Goal: Task Accomplishment & Management: Complete application form

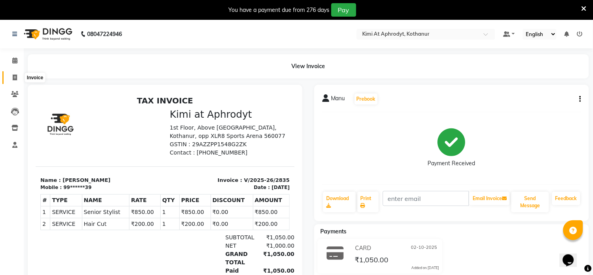
click at [17, 78] on span at bounding box center [15, 77] width 14 height 9
select select "service"
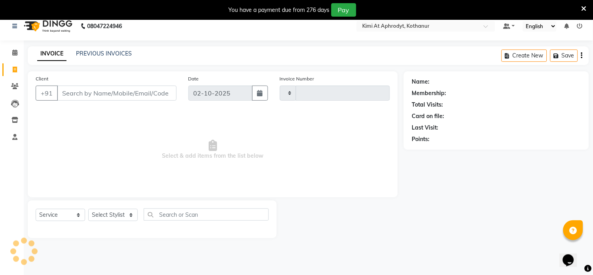
type input "2836"
select select "7401"
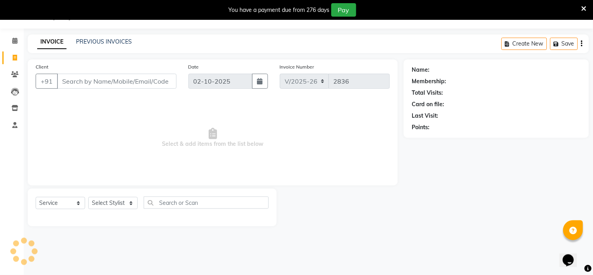
click at [86, 78] on input "Client" at bounding box center [116, 81] width 119 height 15
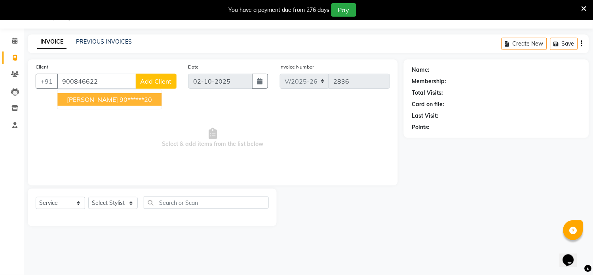
click at [91, 101] on button "[PERSON_NAME] 90******20" at bounding box center [109, 99] width 104 height 13
type input "90******20"
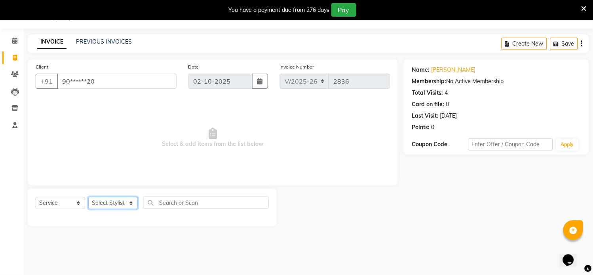
click at [121, 205] on select "Select Stylist [PERSON_NAME] Hriatpuii [PERSON_NAME] Kimi manager id [PERSON_NA…" at bounding box center [112, 203] width 49 height 12
select select "69729"
click at [88, 197] on select "Select Stylist [PERSON_NAME] Hriatpuii [PERSON_NAME] Kimi manager id [PERSON_NA…" at bounding box center [112, 203] width 49 height 12
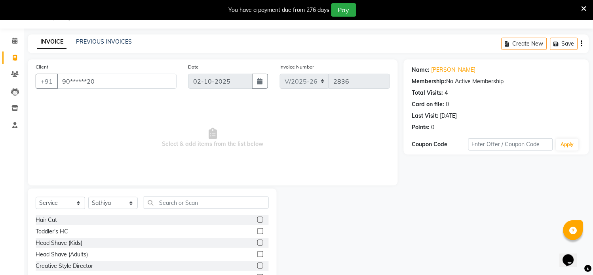
click at [257, 220] on label at bounding box center [260, 219] width 6 height 6
click at [257, 220] on input "checkbox" at bounding box center [259, 219] width 5 height 5
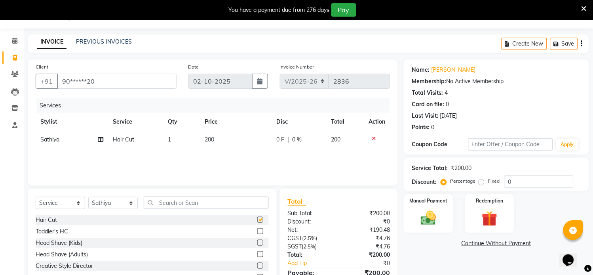
checkbox input "false"
click at [187, 203] on input "text" at bounding box center [206, 202] width 125 height 12
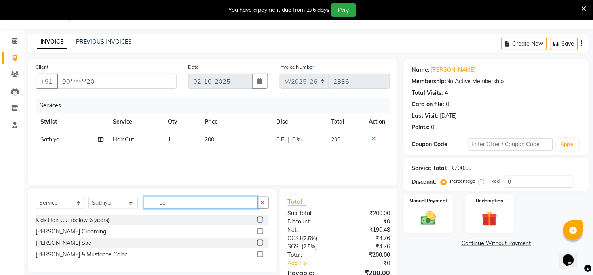
type input "be"
click at [259, 233] on label at bounding box center [260, 231] width 6 height 6
click at [259, 233] on input "checkbox" at bounding box center [259, 231] width 5 height 5
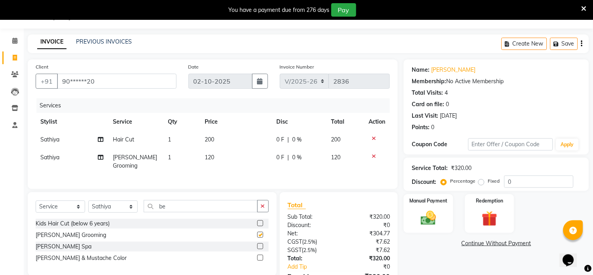
checkbox input "false"
click at [430, 220] on img at bounding box center [428, 218] width 26 height 19
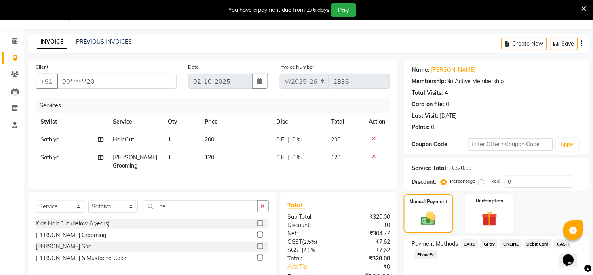
click at [469, 245] on span "CARD" at bounding box center [469, 243] width 17 height 9
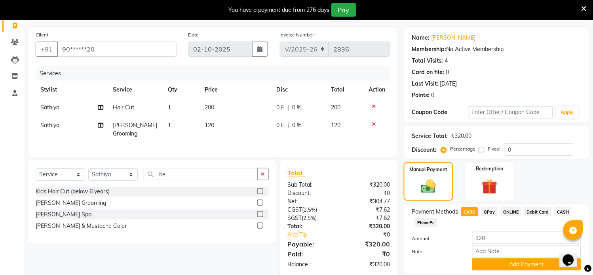
scroll to position [79, 0]
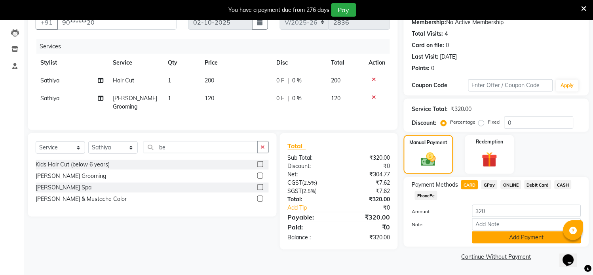
click at [509, 239] on button "Add Payment" at bounding box center [526, 237] width 109 height 12
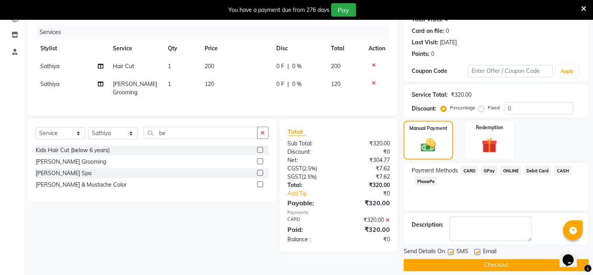
scroll to position [101, 0]
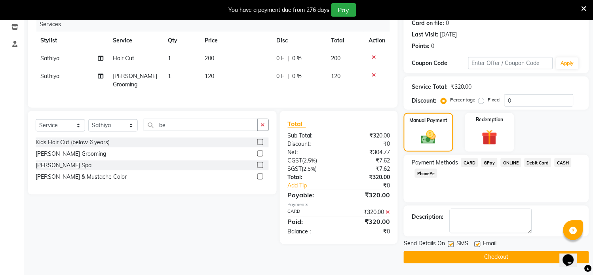
click at [503, 255] on button "Checkout" at bounding box center [496, 257] width 185 height 12
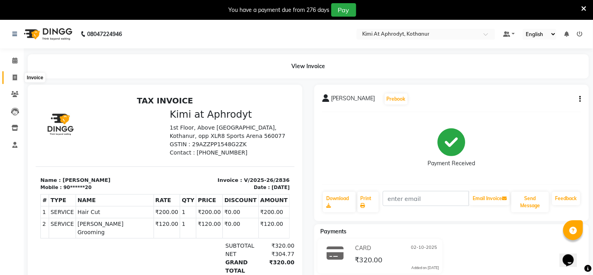
click at [16, 78] on icon at bounding box center [15, 77] width 4 height 6
select select "service"
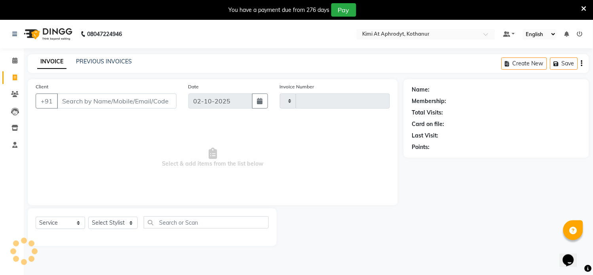
type input "2837"
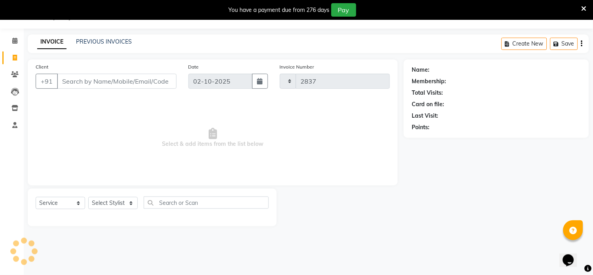
select select "7401"
click at [77, 84] on input "Client" at bounding box center [116, 81] width 119 height 15
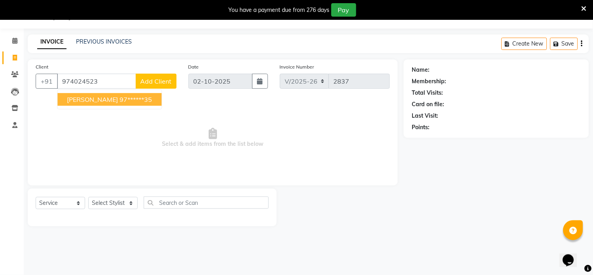
click at [110, 101] on span "[PERSON_NAME]" at bounding box center [92, 99] width 51 height 8
type input "97******35"
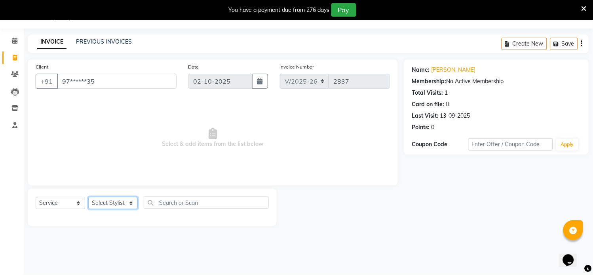
click at [106, 203] on select "Select Stylist [PERSON_NAME] Hriatpuii [PERSON_NAME] Kimi manager id [PERSON_NA…" at bounding box center [112, 203] width 49 height 12
select select "69733"
click at [88, 197] on select "Select Stylist [PERSON_NAME] Hriatpuii [PERSON_NAME] Kimi manager id [PERSON_NA…" at bounding box center [112, 203] width 49 height 12
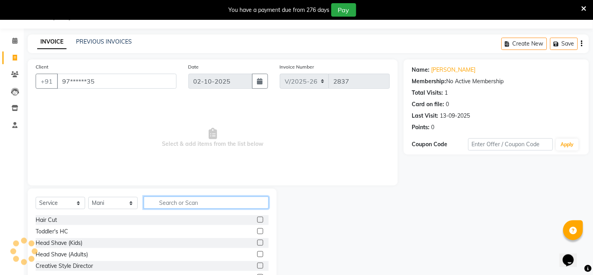
click at [185, 205] on input "text" at bounding box center [206, 202] width 125 height 12
click at [192, 205] on input "text" at bounding box center [206, 202] width 125 height 12
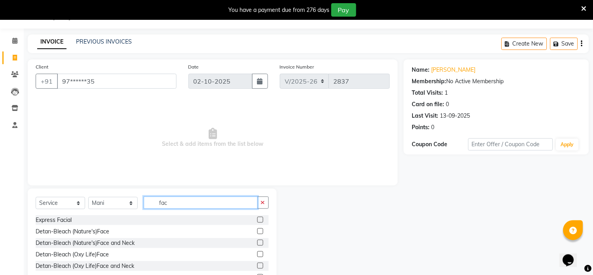
click at [191, 200] on input "fac" at bounding box center [201, 202] width 114 height 12
type input "f"
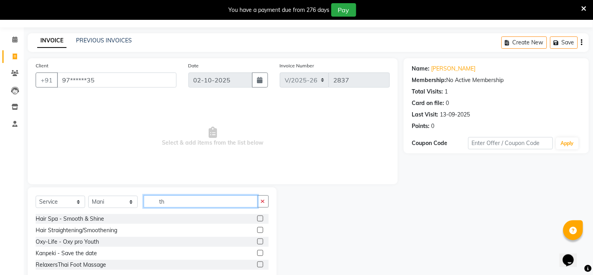
scroll to position [40, 0]
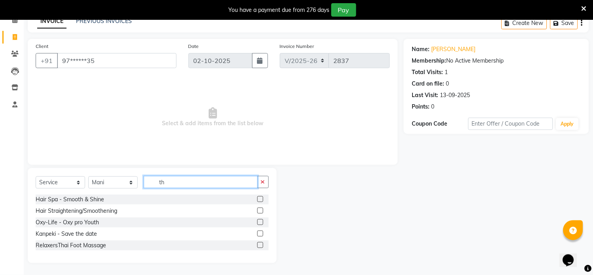
click at [188, 186] on input "th" at bounding box center [201, 182] width 114 height 12
type input "t"
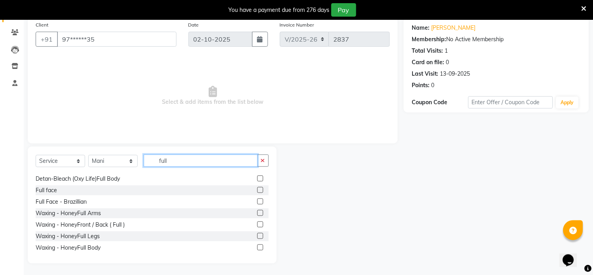
scroll to position [40, 0]
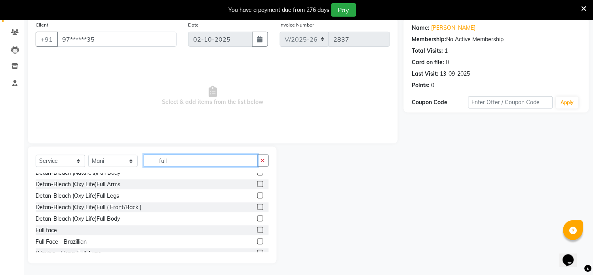
type input "full"
click at [257, 230] on label at bounding box center [260, 230] width 6 height 6
click at [257, 230] on input "checkbox" at bounding box center [259, 230] width 5 height 5
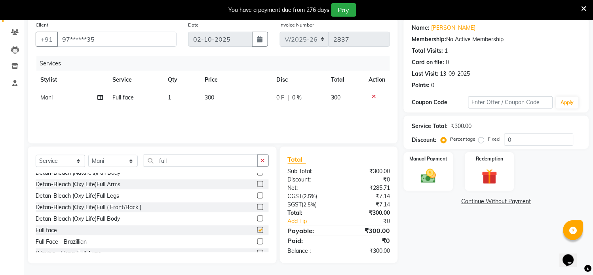
checkbox input "false"
click at [216, 98] on td "300" at bounding box center [236, 98] width 72 height 18
select select "69733"
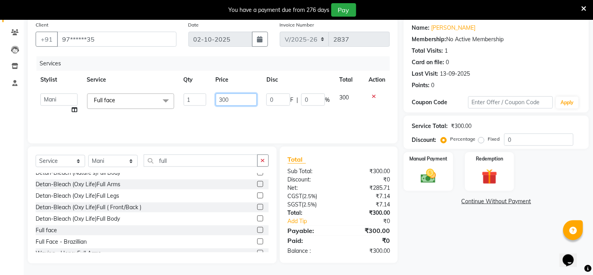
click at [237, 98] on input "300" at bounding box center [237, 99] width 42 height 12
type input "3"
type input "500"
click at [161, 119] on div "Services Stylist Service Qty Price Disc Total Action [PERSON_NAME] Hriatpuii [P…" at bounding box center [213, 95] width 354 height 79
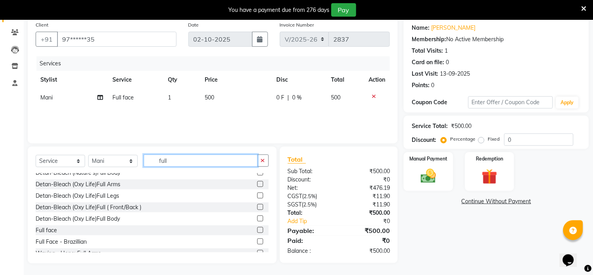
click at [184, 163] on input "full" at bounding box center [201, 160] width 114 height 12
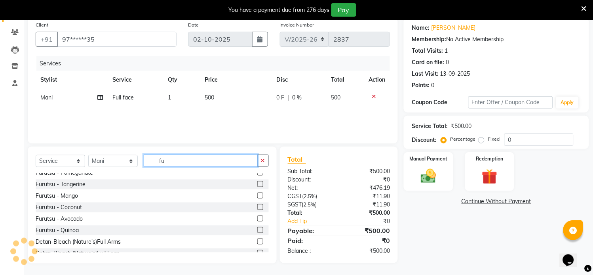
type input "f"
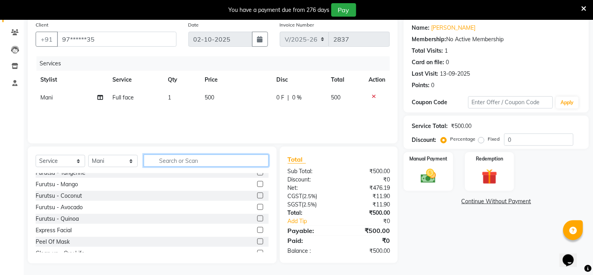
scroll to position [338, 0]
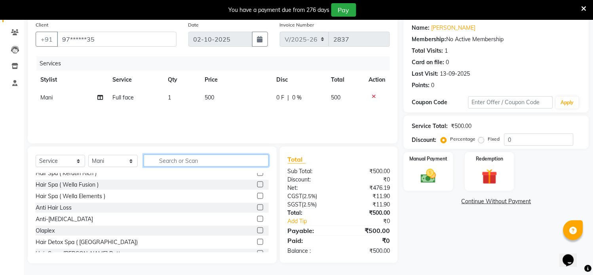
click at [183, 163] on input "text" at bounding box center [206, 160] width 125 height 12
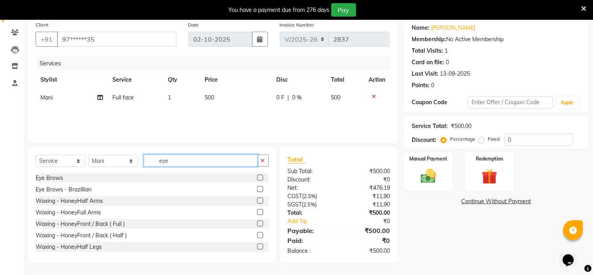
scroll to position [61, 0]
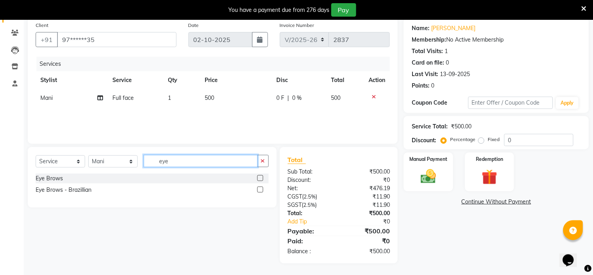
type input "eye"
click at [258, 179] on label at bounding box center [260, 178] width 6 height 6
click at [258, 179] on input "checkbox" at bounding box center [259, 178] width 5 height 5
checkbox input "false"
click at [426, 172] on img at bounding box center [428, 176] width 26 height 19
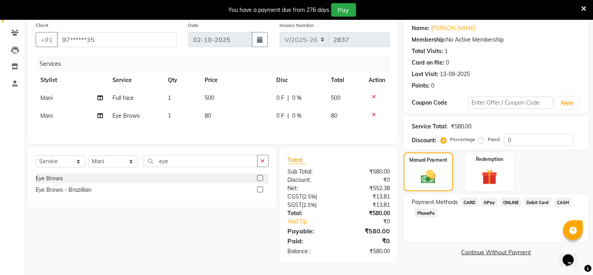
click at [468, 201] on span "CARD" at bounding box center [469, 201] width 17 height 9
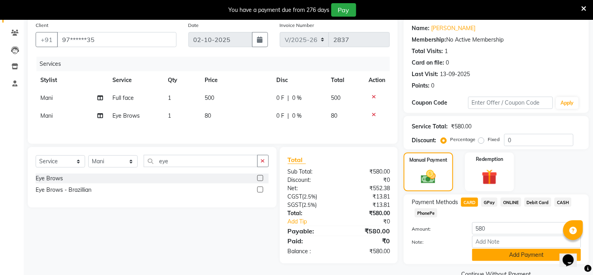
click at [513, 254] on button "Add Payment" at bounding box center [526, 254] width 109 height 12
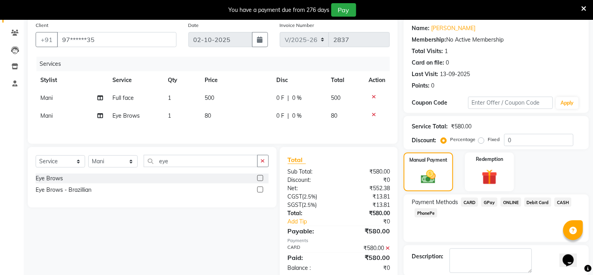
scroll to position [101, 0]
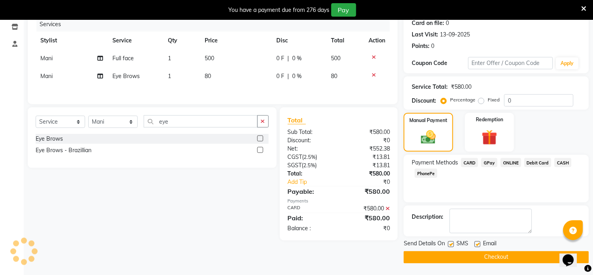
click at [501, 254] on button "Checkout" at bounding box center [496, 257] width 185 height 12
